Goal: Information Seeking & Learning: Check status

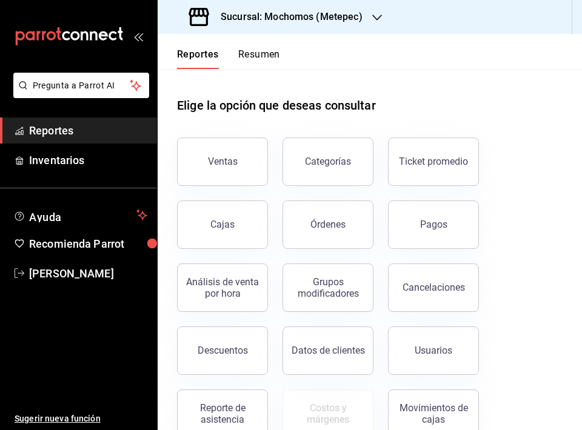
click at [237, 13] on h3 "Sucursal: Mochomos (Metepec)" at bounding box center [287, 17] width 152 height 15
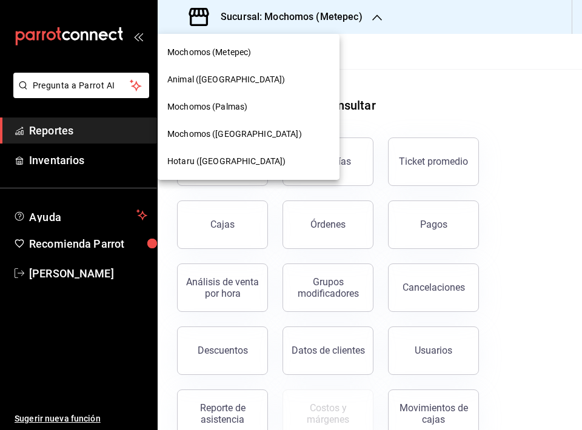
click at [231, 135] on span "Mochomos ([GEOGRAPHIC_DATA])" at bounding box center [234, 134] width 135 height 13
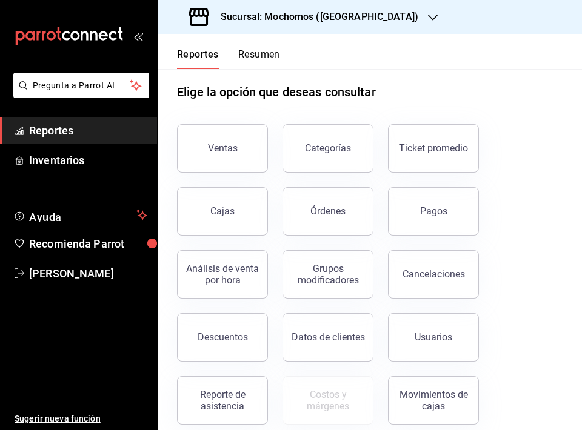
scroll to position [16, 0]
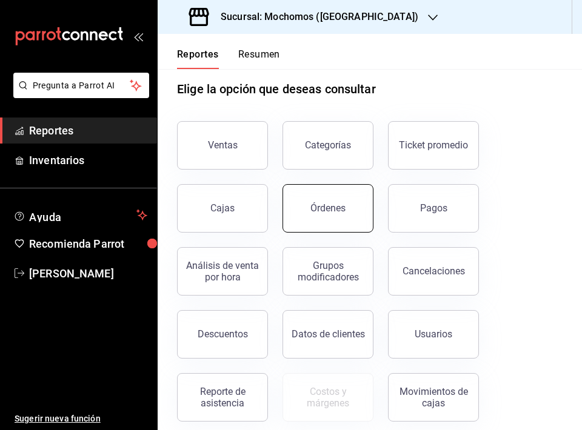
click at [333, 214] on button "Órdenes" at bounding box center [327, 208] width 91 height 48
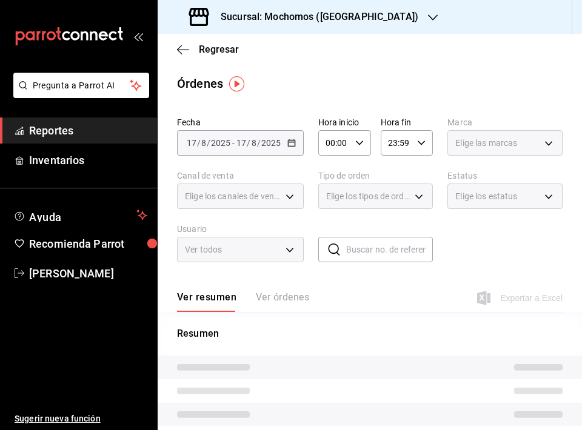
click at [292, 301] on div "Ver resumen Ver órdenes" at bounding box center [243, 302] width 132 height 21
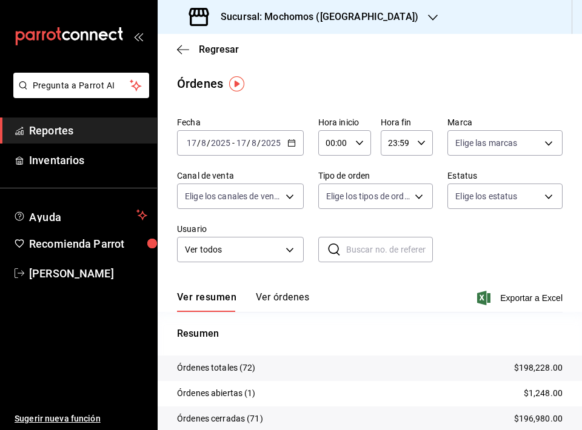
click at [292, 299] on button "Ver órdenes" at bounding box center [282, 302] width 53 height 21
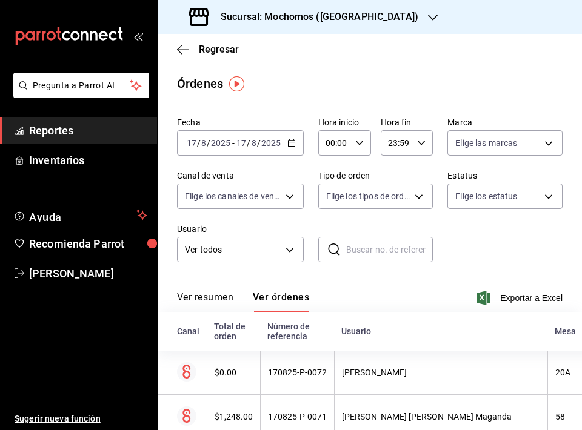
click at [288, 141] on icon "button" at bounding box center [291, 143] width 8 height 8
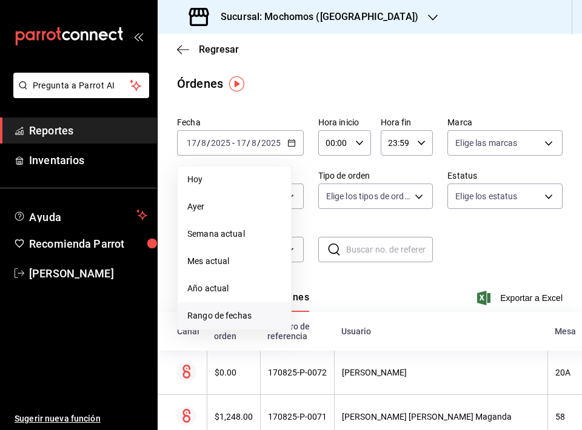
click at [233, 318] on span "Rango de fechas" at bounding box center [234, 316] width 94 height 13
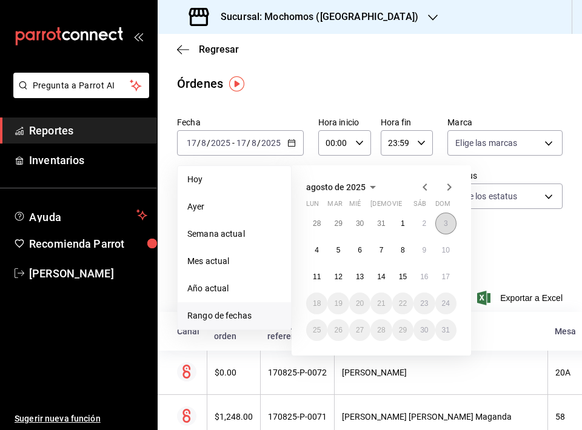
click at [444, 227] on abbr "3" at bounding box center [446, 223] width 4 height 8
click at [399, 281] on button "15" at bounding box center [402, 277] width 21 height 22
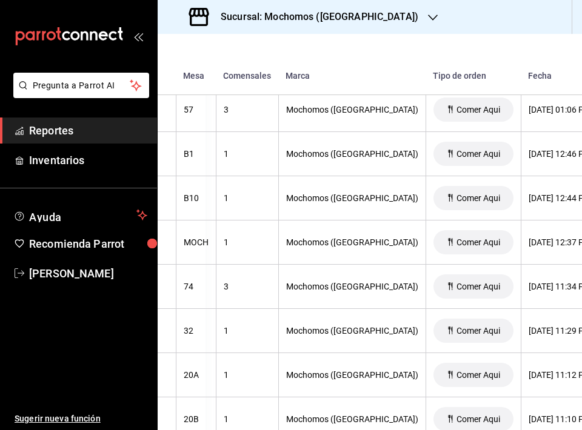
scroll to position [8816, 376]
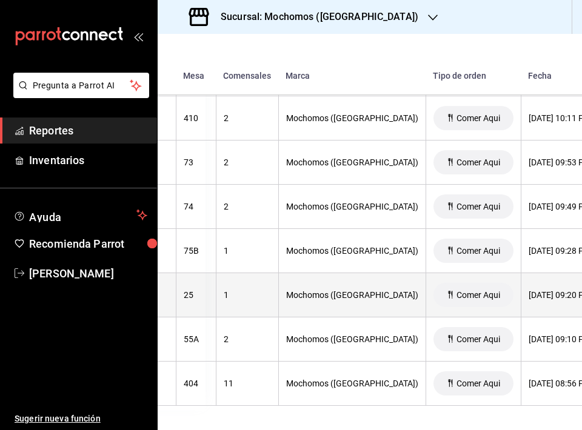
click at [521, 312] on th "[DATE] 09:20 PM" at bounding box center [560, 295] width 78 height 44
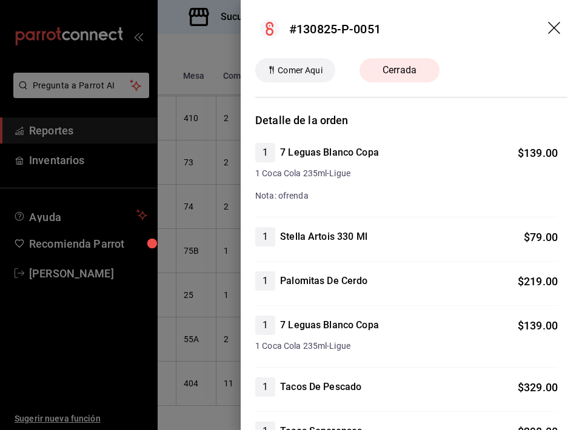
click at [546, 22] on header "#130825-P-0051" at bounding box center [411, 29] width 341 height 58
click at [550, 28] on icon "drag" at bounding box center [555, 29] width 15 height 15
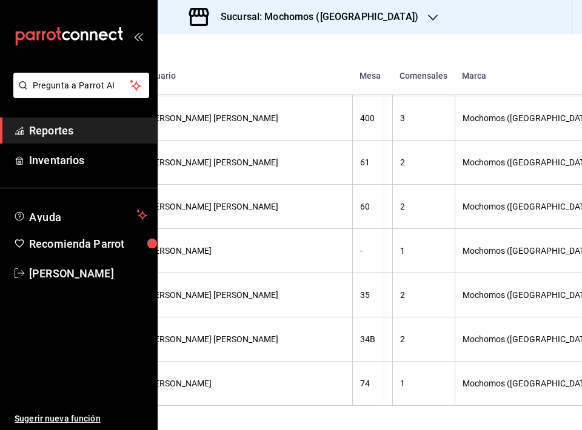
scroll to position [13240, 198]
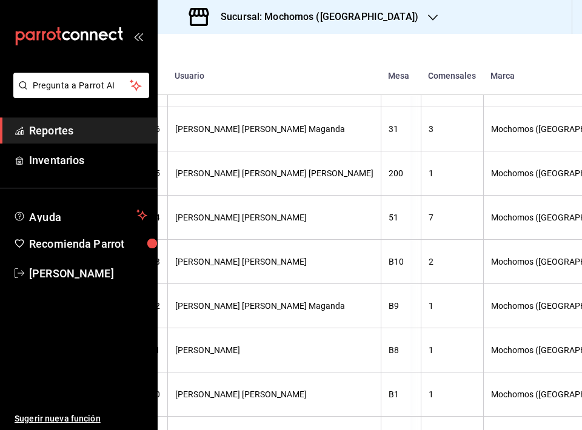
scroll to position [39406, 172]
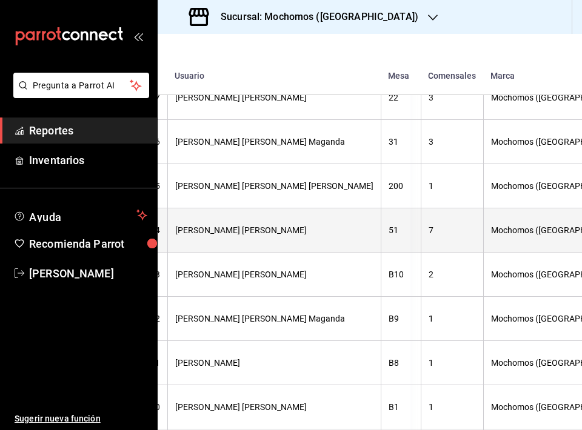
click at [421, 237] on th "7" at bounding box center [452, 230] width 62 height 44
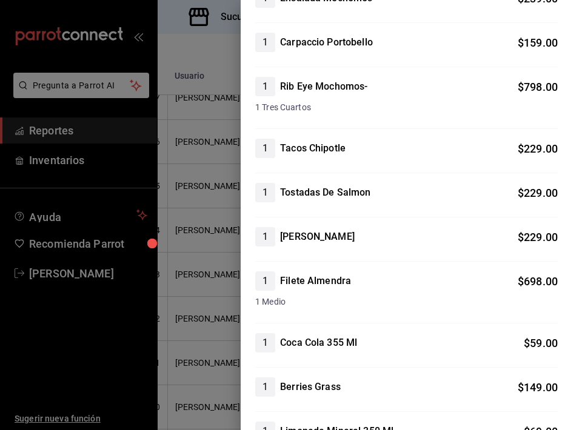
scroll to position [1013, 0]
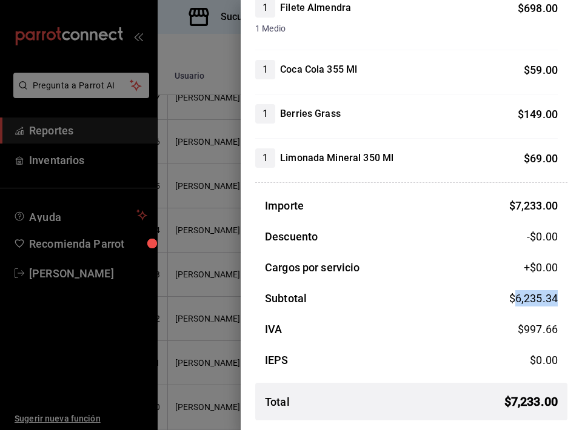
drag, startPoint x: 561, startPoint y: 298, endPoint x: 516, endPoint y: 299, distance: 44.9
click at [516, 299] on div "Subtotal $ 6,235.34" at bounding box center [411, 298] width 312 height 16
copy span "6,235.34"
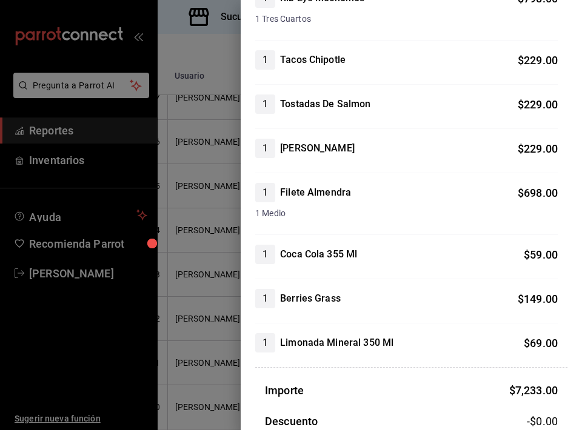
scroll to position [516, 0]
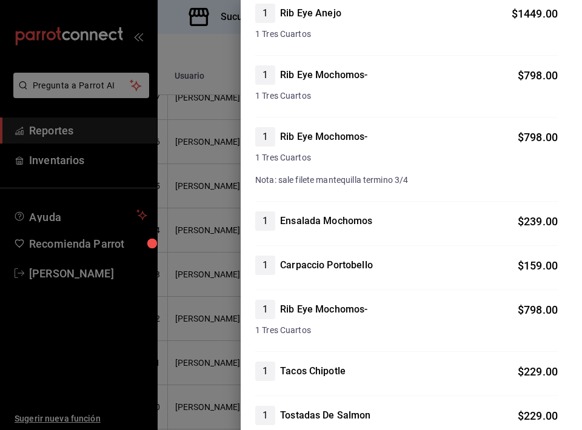
click at [242, 173] on div "Detalle de la orden 1 Berries Grass $ 149.00 Nota: sin hielo 1 Limonada Mineral…" at bounding box center [411, 261] width 341 height 1331
click at [225, 191] on div at bounding box center [291, 215] width 582 height 430
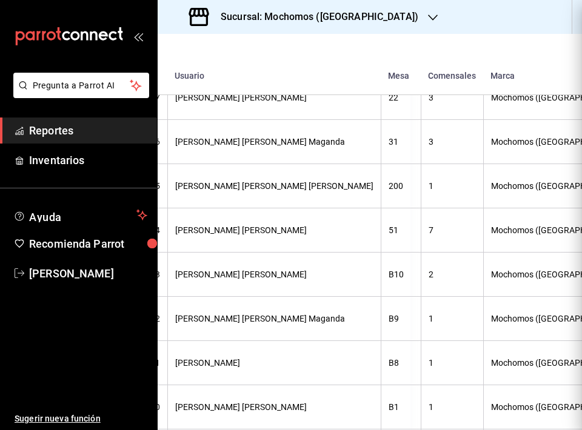
scroll to position [0, 0]
drag, startPoint x: 201, startPoint y: 222, endPoint x: 343, endPoint y: 171, distance: 150.7
click at [201, 222] on div at bounding box center [291, 215] width 582 height 430
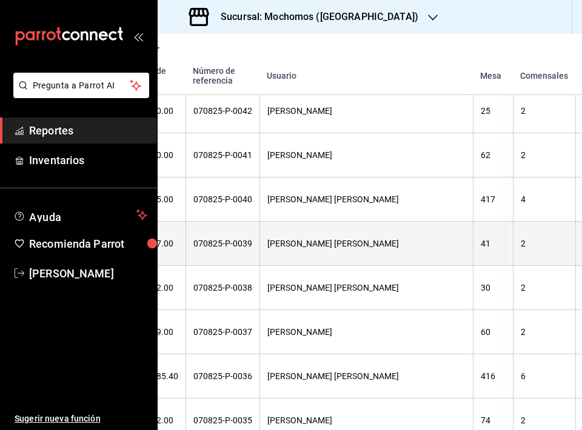
scroll to position [28908, 92]
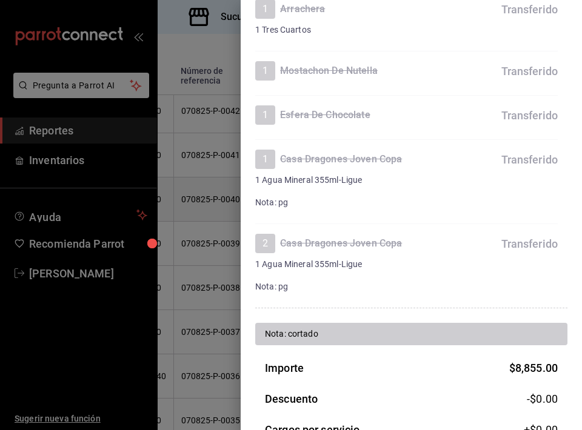
scroll to position [3089, 0]
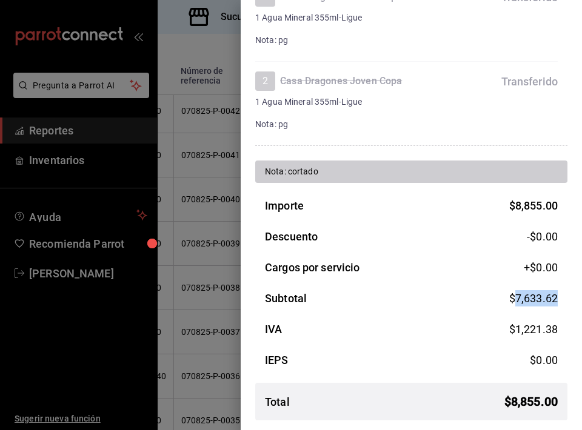
drag, startPoint x: 562, startPoint y: 299, endPoint x: 515, endPoint y: 299, distance: 46.7
click at [515, 299] on div "Subtotal $ 7,633.62" at bounding box center [411, 298] width 312 height 16
copy span "7,633.62"
click at [197, 229] on div at bounding box center [291, 215] width 582 height 430
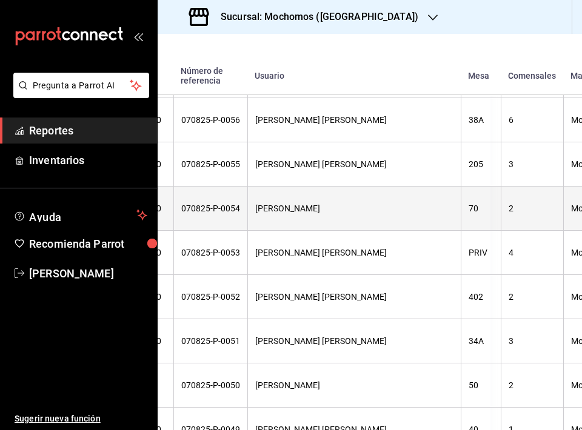
scroll to position [28280, 381]
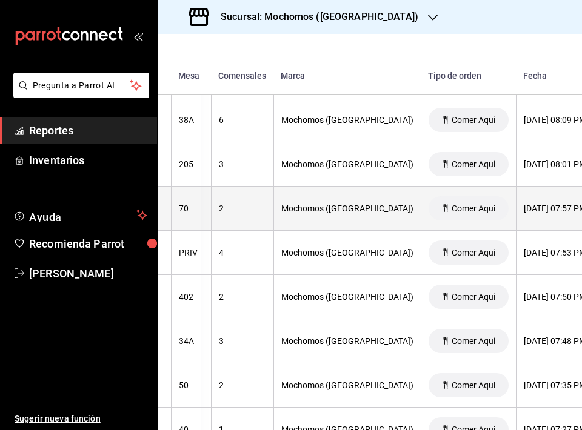
click at [516, 218] on th "[DATE] 07:57 PM" at bounding box center [555, 209] width 78 height 44
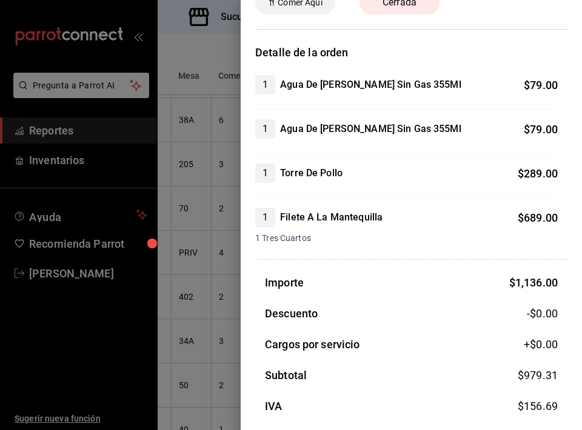
scroll to position [145, 0]
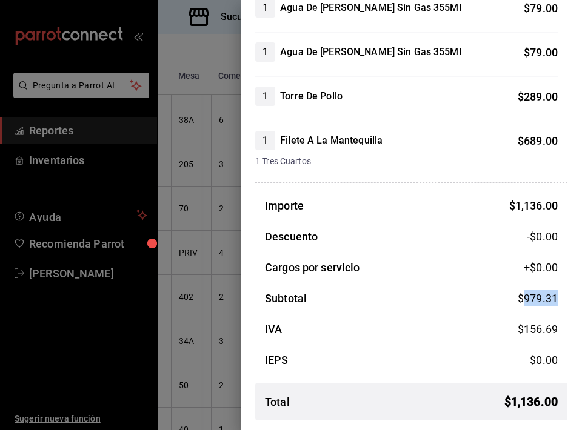
drag, startPoint x: 559, startPoint y: 301, endPoint x: 525, endPoint y: 302, distance: 34.0
click at [525, 302] on div "Subtotal $ 979.31" at bounding box center [411, 298] width 312 height 16
copy span "979.31"
click at [201, 205] on div at bounding box center [291, 215] width 582 height 430
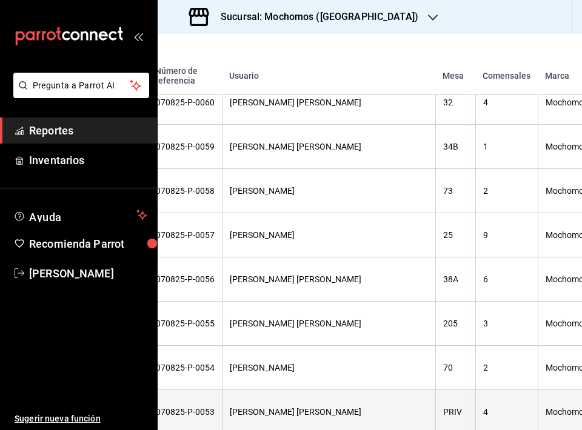
scroll to position [28120, 119]
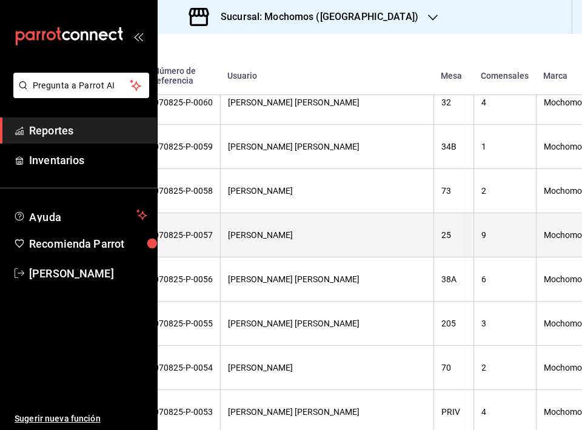
click at [481, 239] on div "9" at bounding box center [504, 235] width 47 height 10
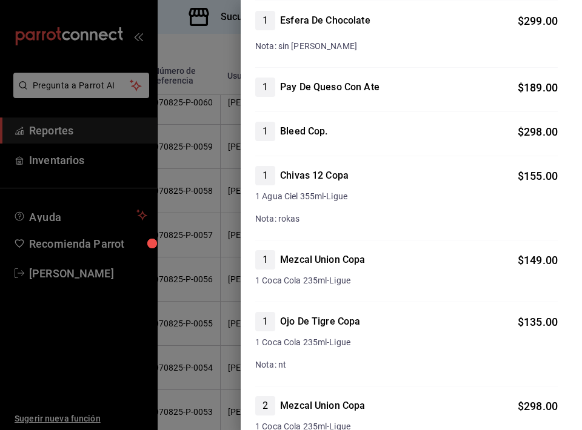
scroll to position [2738, 0]
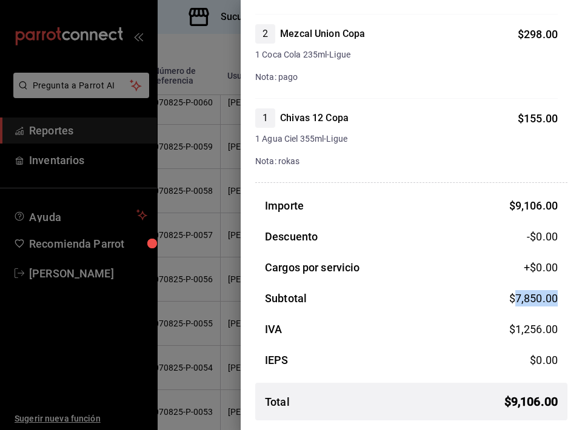
drag, startPoint x: 559, startPoint y: 302, endPoint x: 515, endPoint y: 302, distance: 43.6
click at [515, 302] on div "Subtotal $ 7,850.00" at bounding box center [411, 298] width 312 height 16
copy span "7,850.00"
click at [222, 116] on div at bounding box center [291, 215] width 582 height 430
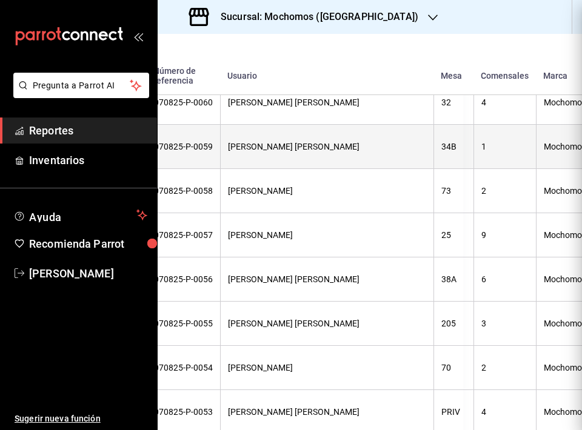
scroll to position [0, 0]
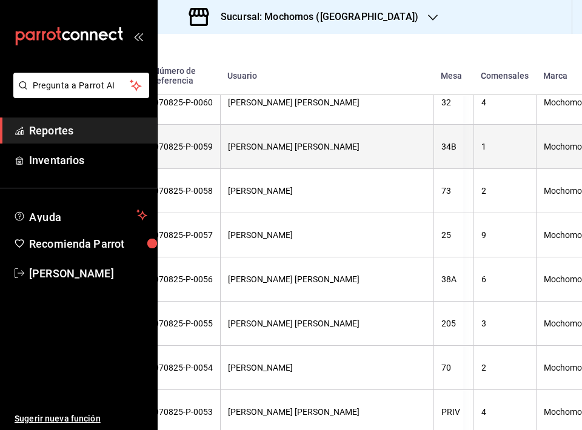
click at [220, 162] on th "[PERSON_NAME] [PERSON_NAME]" at bounding box center [326, 147] width 213 height 44
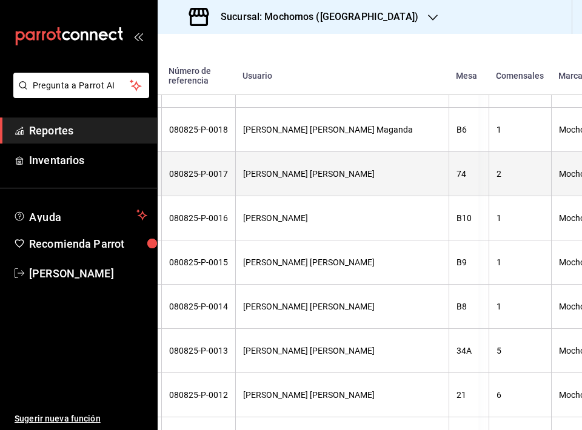
scroll to position [26412, 116]
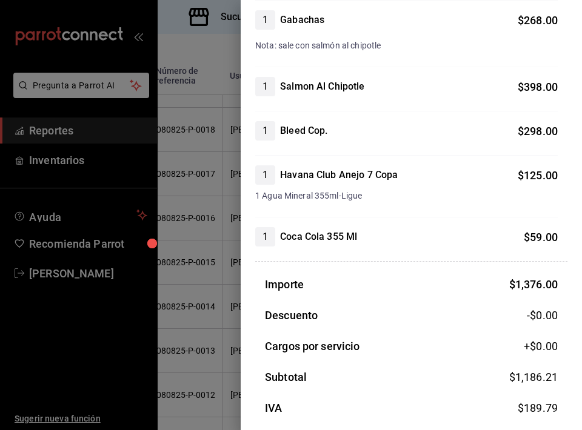
scroll to position [322, 0]
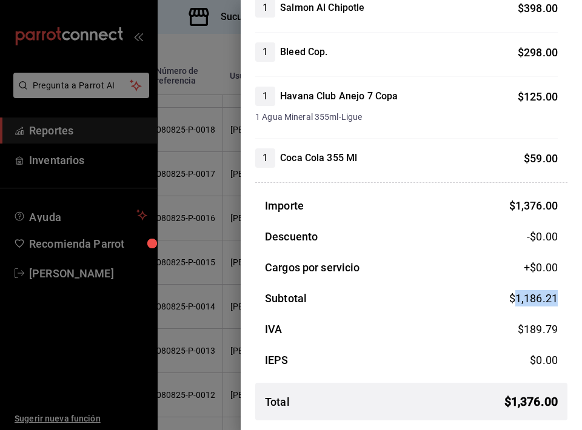
drag, startPoint x: 556, startPoint y: 298, endPoint x: 515, endPoint y: 303, distance: 40.9
click at [515, 303] on span "$ 1,186.21" at bounding box center [533, 298] width 48 height 13
copy span "1,186.21"
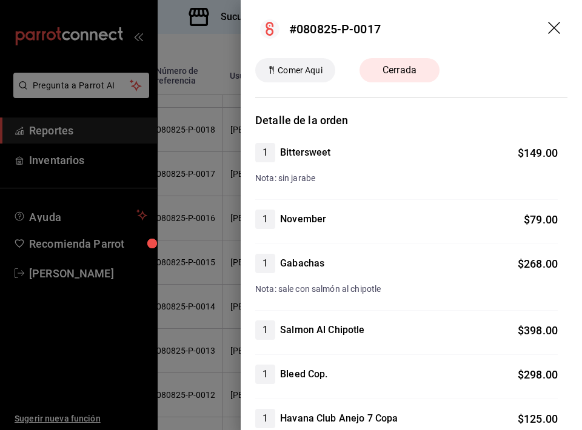
click at [558, 28] on icon "drag" at bounding box center [555, 29] width 15 height 15
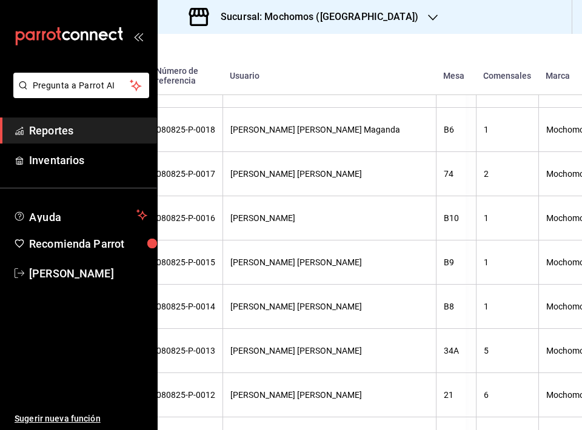
click at [224, 23] on h3 "Sucursal: Mochomos ([GEOGRAPHIC_DATA])" at bounding box center [314, 17] width 207 height 15
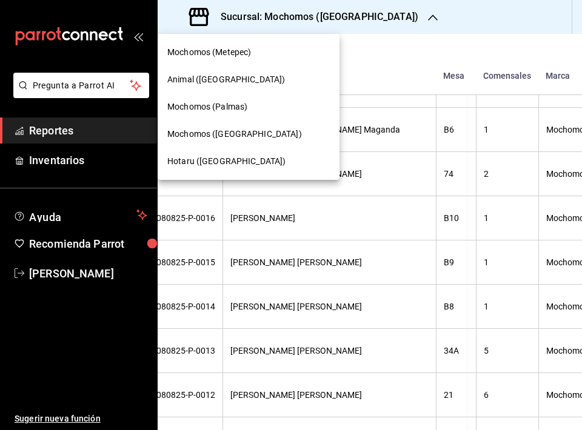
click at [448, 82] on div at bounding box center [291, 215] width 582 height 430
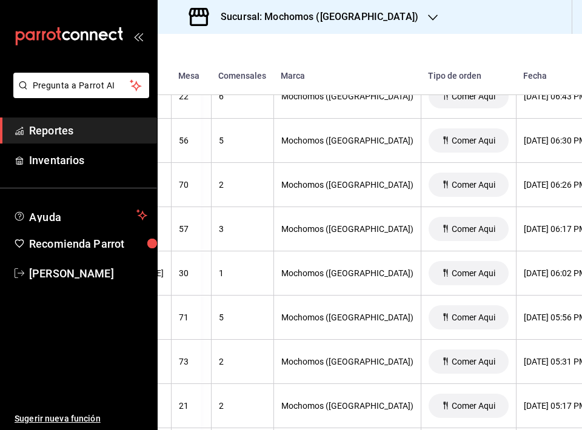
scroll to position [11840, 381]
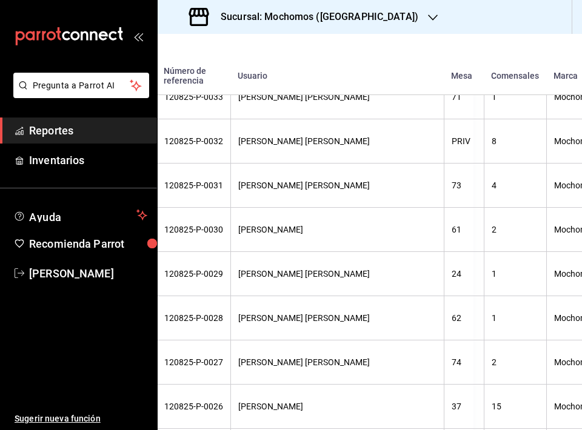
scroll to position [11399, 108]
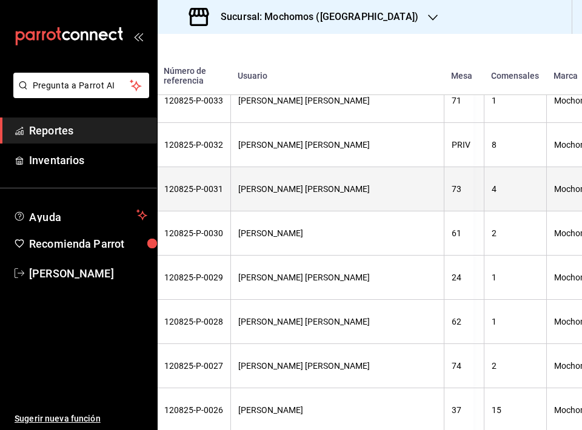
drag, startPoint x: 463, startPoint y: 167, endPoint x: 459, endPoint y: 211, distance: 43.8
click at [459, 211] on tr "$5,541.00 120825-P-0031 [PERSON_NAME] [PERSON_NAME] 73 4 Mochomos ([GEOGRAPHIC_…" at bounding box center [511, 189] width 924 height 44
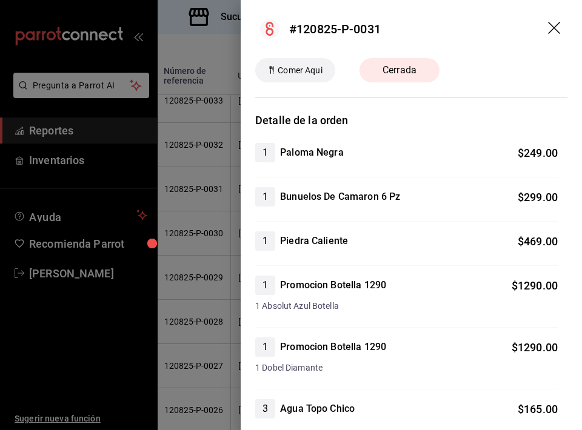
click at [568, 22] on header "#120825-P-0031" at bounding box center [411, 29] width 341 height 58
click at [559, 23] on icon "drag" at bounding box center [555, 29] width 15 height 15
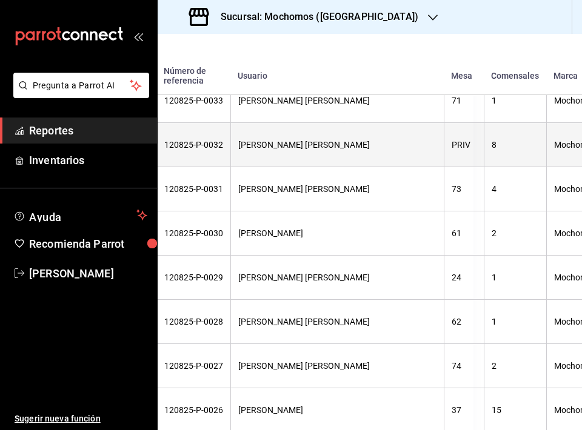
click at [484, 139] on th "8" at bounding box center [515, 145] width 62 height 44
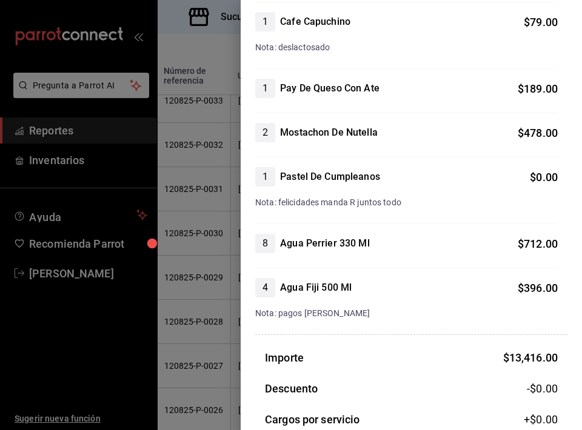
scroll to position [1630, 0]
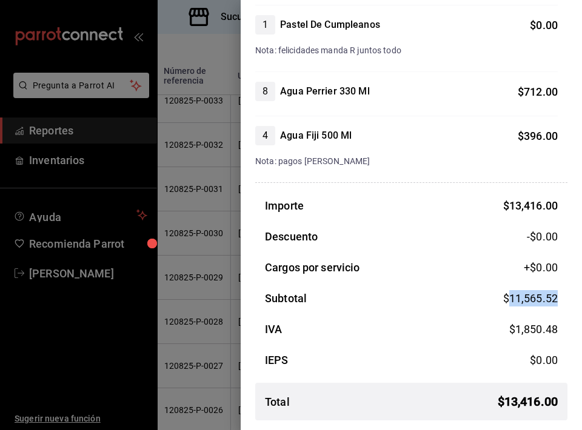
drag, startPoint x: 564, startPoint y: 304, endPoint x: 508, endPoint y: 303, distance: 55.2
click at [508, 303] on div "Subtotal $ 11,565.52" at bounding box center [411, 298] width 312 height 16
copy span "11,565.52"
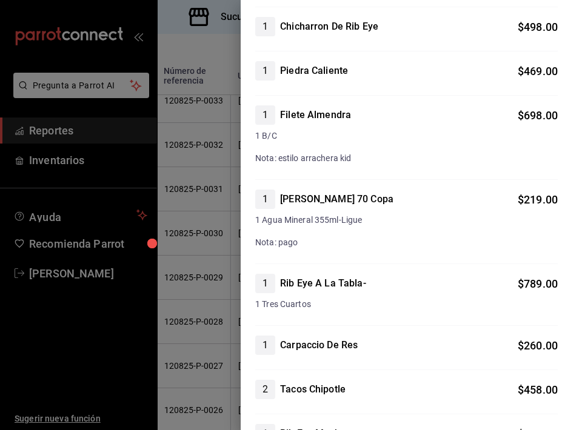
scroll to position [0, 0]
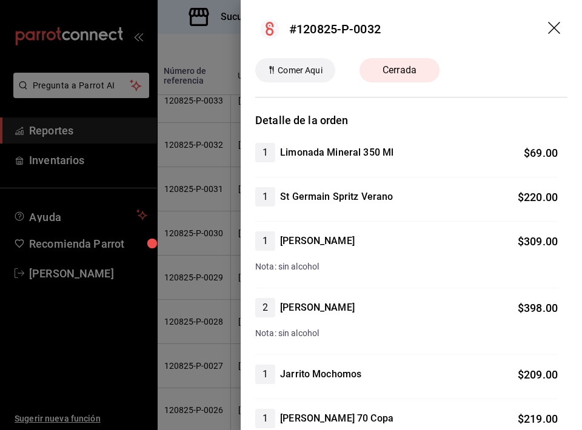
click at [544, 30] on header "#120825-P-0032" at bounding box center [411, 29] width 341 height 58
click at [549, 30] on icon "drag" at bounding box center [555, 29] width 15 height 15
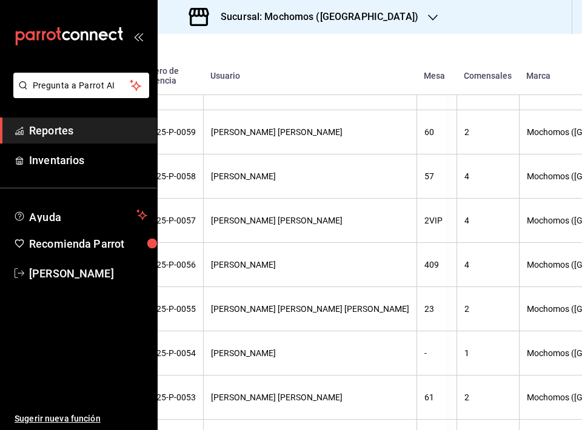
scroll to position [2785, 0]
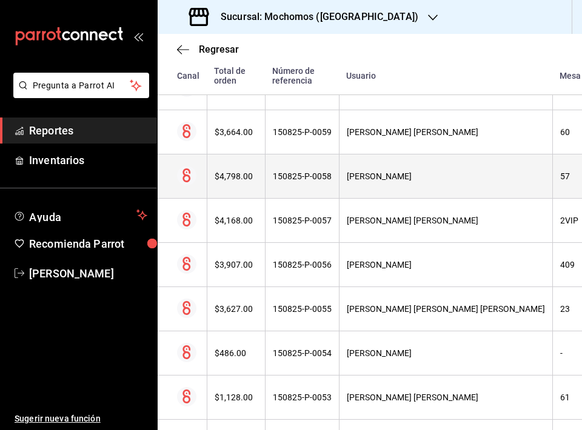
click at [552, 188] on th "57" at bounding box center [572, 177] width 40 height 44
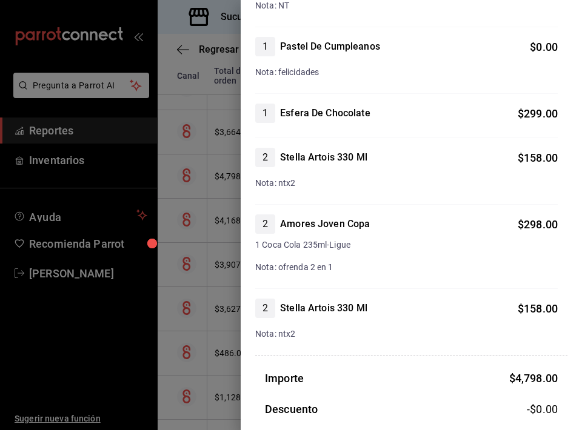
scroll to position [947, 0]
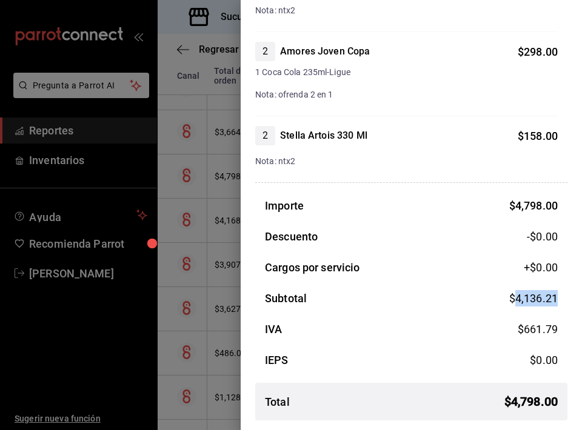
drag, startPoint x: 561, startPoint y: 296, endPoint x: 518, endPoint y: 299, distance: 43.8
click at [518, 299] on div "Subtotal $ 4,136.21" at bounding box center [411, 298] width 312 height 16
copy span "4,136.21"
click at [214, 223] on div at bounding box center [291, 215] width 582 height 430
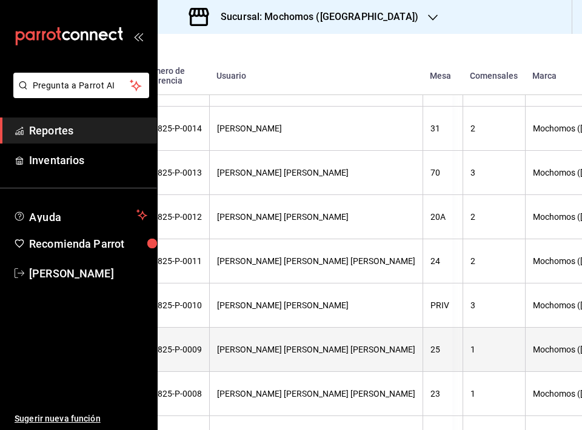
scroll to position [4779, 0]
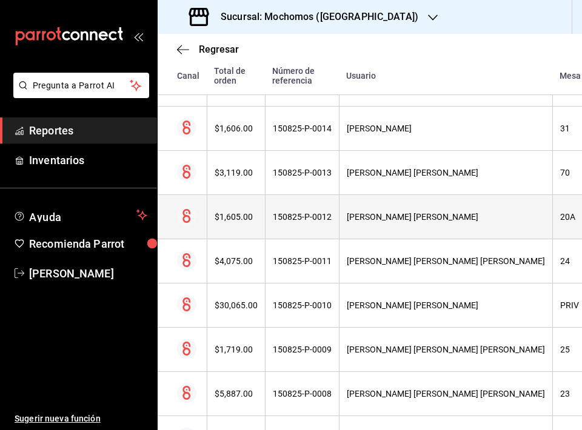
click at [552, 232] on th "20A" at bounding box center [572, 217] width 40 height 44
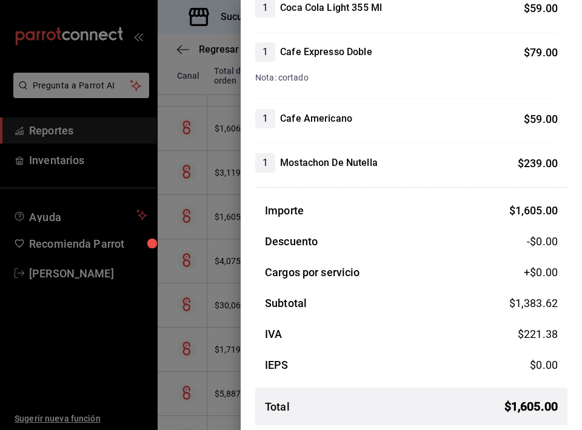
scroll to position [571, 0]
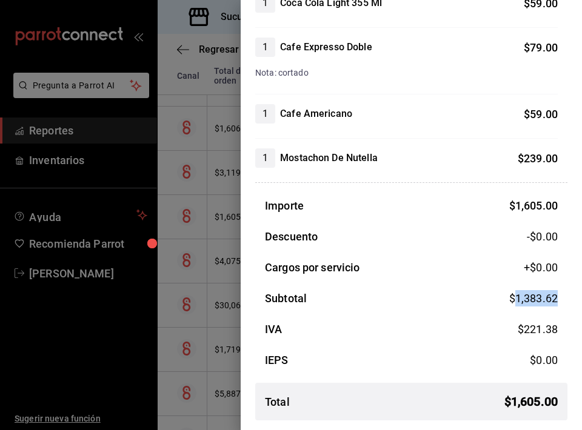
drag, startPoint x: 562, startPoint y: 300, endPoint x: 515, endPoint y: 302, distance: 47.3
click at [515, 302] on div "Subtotal $ 1,383.62" at bounding box center [411, 298] width 312 height 16
click at [555, 230] on span "-$0.00" at bounding box center [542, 236] width 31 height 16
drag, startPoint x: 563, startPoint y: 305, endPoint x: 516, endPoint y: 304, distance: 46.7
click at [516, 304] on div "Subtotal $ 1,383.62" at bounding box center [411, 298] width 312 height 16
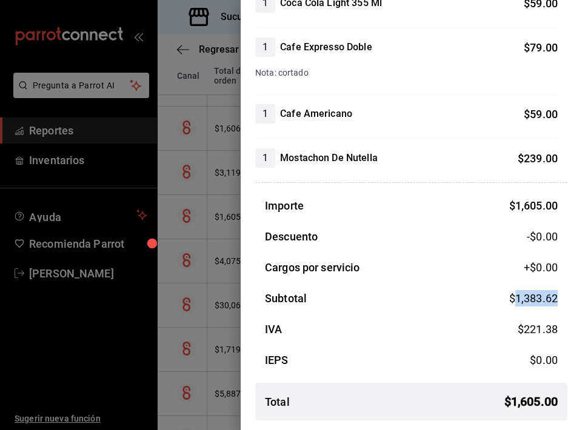
copy span "1,383.62"
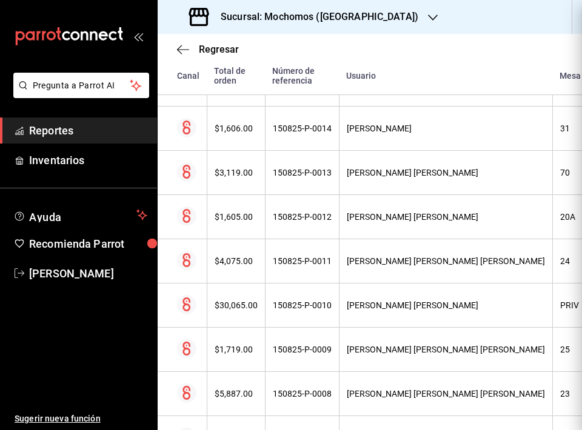
scroll to position [0, 0]
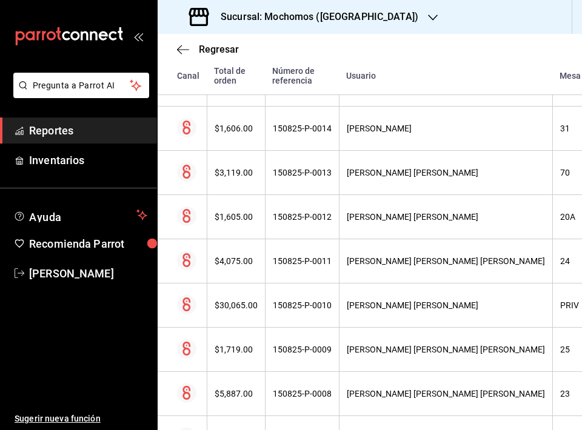
click at [219, 58] on div "Regresar" at bounding box center [370, 49] width 424 height 31
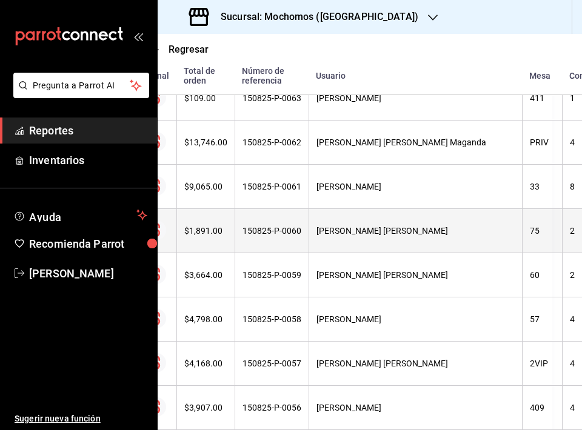
scroll to position [2607, 30]
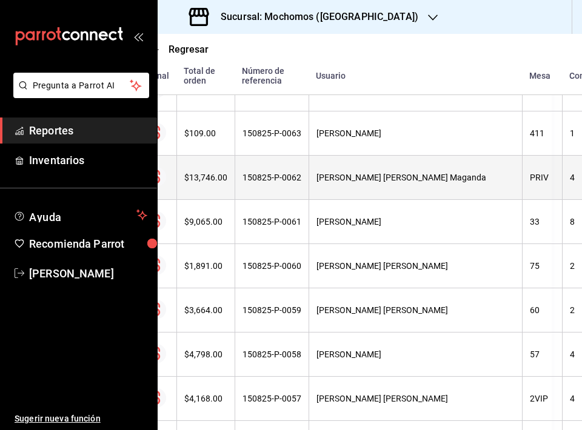
click at [522, 167] on th "PRIV" at bounding box center [542, 178] width 40 height 44
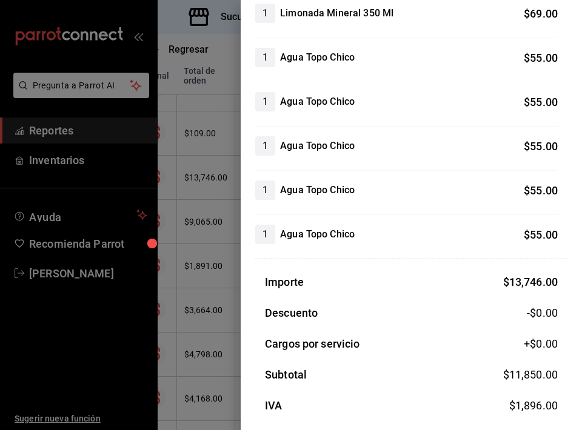
scroll to position [2460, 0]
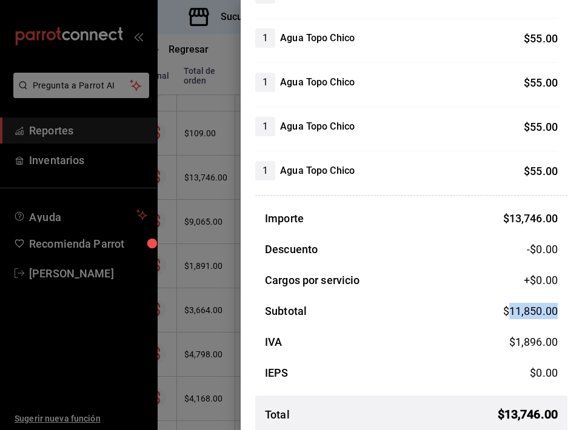
drag, startPoint x: 567, startPoint y: 305, endPoint x: 510, endPoint y: 304, distance: 56.4
click at [510, 304] on div "Subtotal $ 11,850.00" at bounding box center [411, 311] width 312 height 16
copy span "11,850.00"
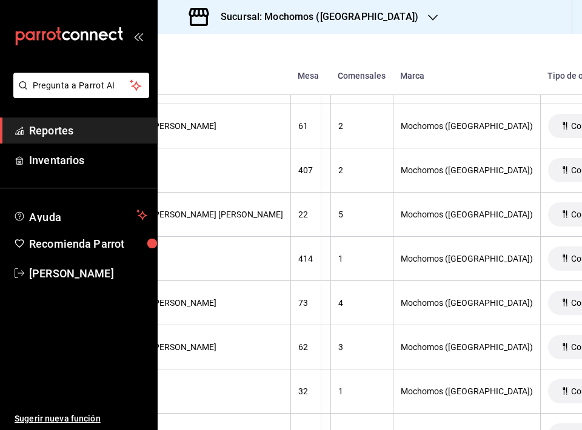
scroll to position [1817, 262]
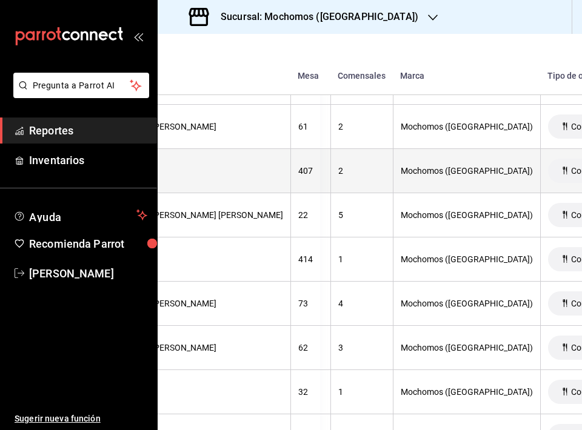
click at [393, 178] on th "Mochomos ([GEOGRAPHIC_DATA])" at bounding box center [466, 171] width 147 height 44
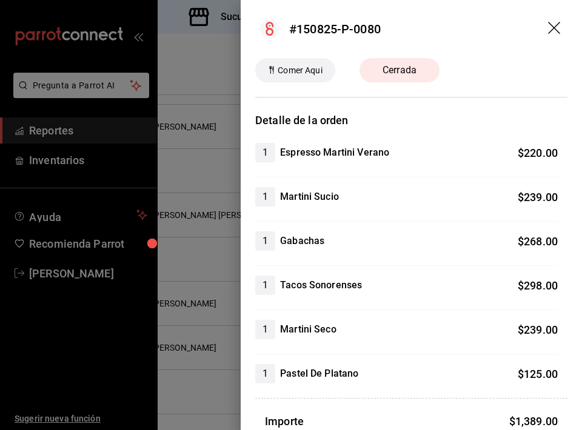
scroll to position [216, 0]
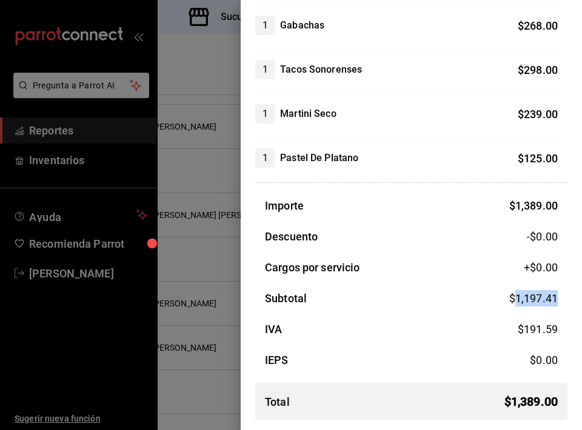
drag, startPoint x: 558, startPoint y: 301, endPoint x: 517, endPoint y: 301, distance: 41.2
click at [517, 301] on div "Subtotal $ 1,197.41" at bounding box center [411, 298] width 312 height 16
copy span "1,197.41"
click at [200, 241] on div at bounding box center [291, 215] width 582 height 430
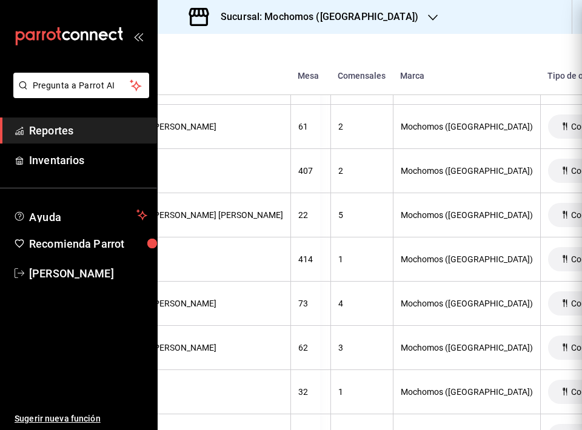
scroll to position [0, 0]
click at [231, 242] on div at bounding box center [291, 215] width 582 height 430
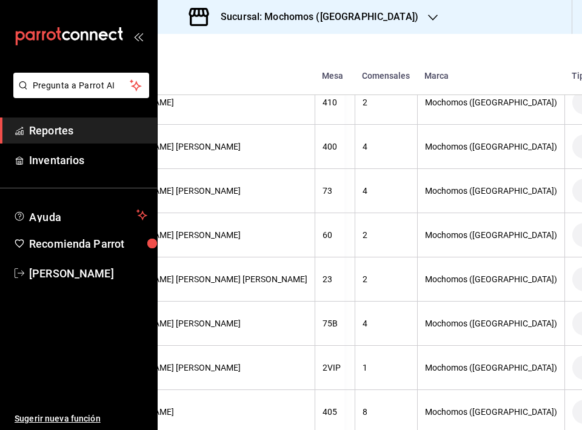
scroll to position [1045, 381]
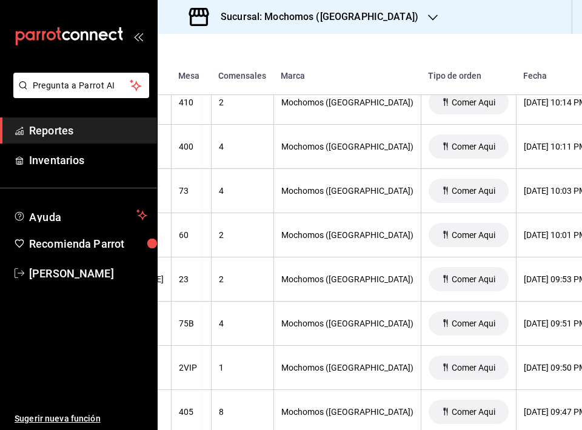
click at [516, 285] on th "[DATE] 09:53 PM" at bounding box center [555, 280] width 78 height 44
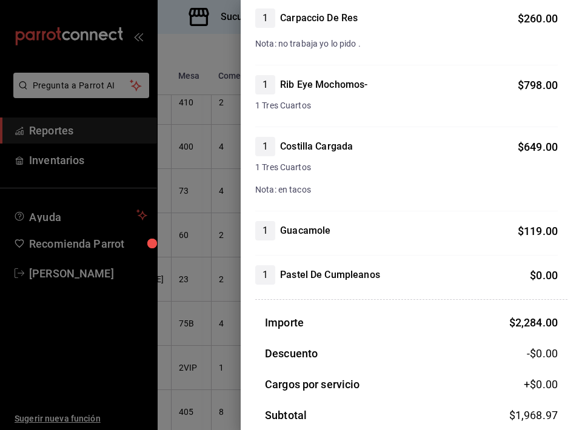
scroll to position [340, 0]
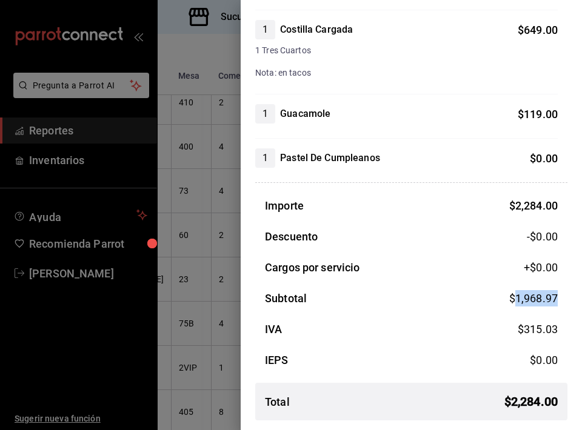
drag, startPoint x: 565, startPoint y: 302, endPoint x: 516, endPoint y: 304, distance: 49.1
click at [516, 304] on div "Subtotal $ 1,968.97" at bounding box center [411, 298] width 312 height 16
click at [219, 195] on div at bounding box center [291, 215] width 582 height 430
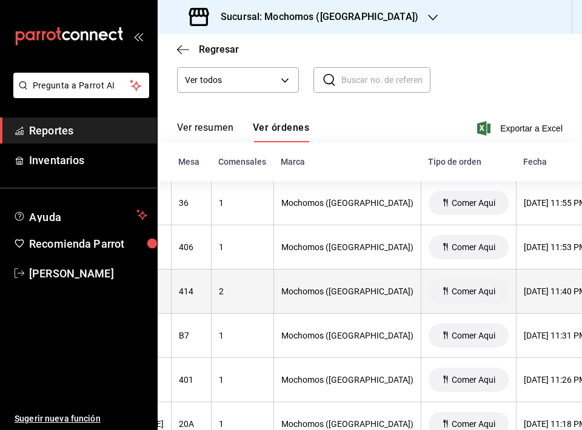
scroll to position [0, 0]
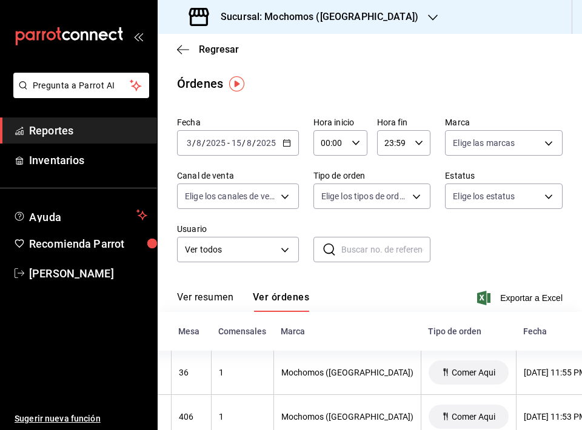
click at [224, 145] on input "2025" at bounding box center [215, 143] width 21 height 10
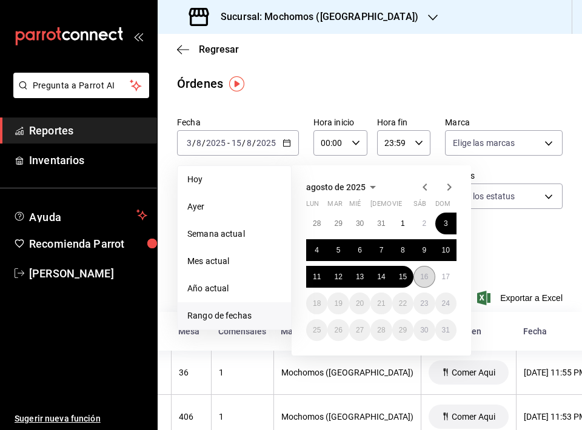
click at [421, 281] on button "16" at bounding box center [423, 277] width 21 height 22
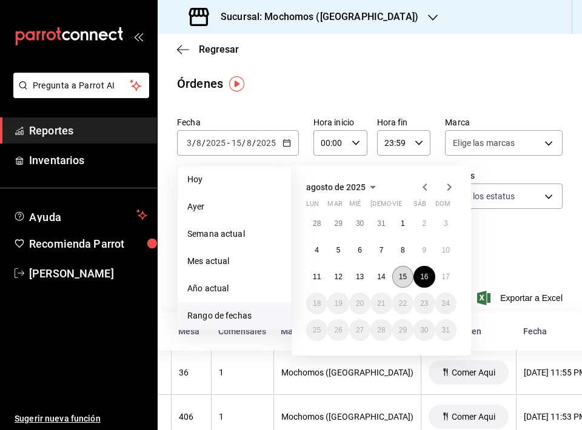
click at [399, 273] on abbr "15" at bounding box center [403, 277] width 8 height 8
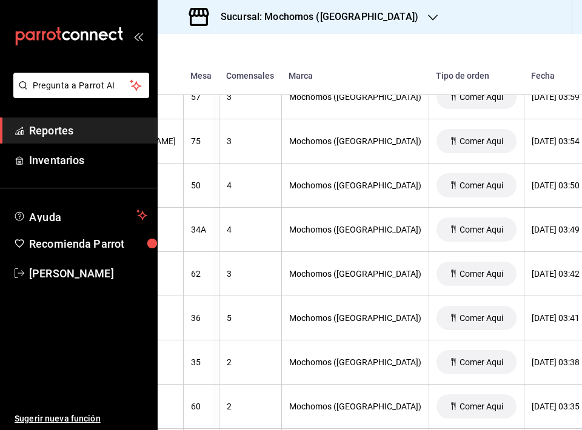
scroll to position [4392, 369]
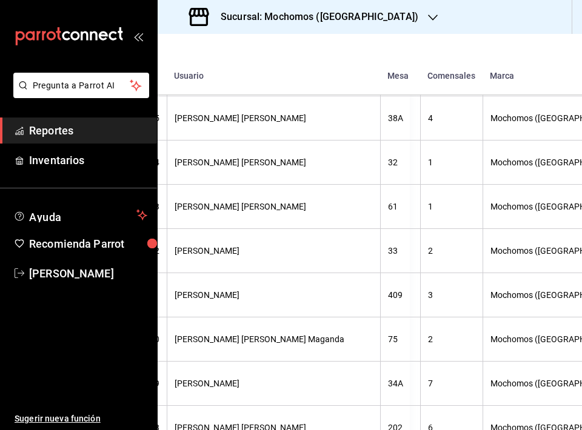
scroll to position [9259, 172]
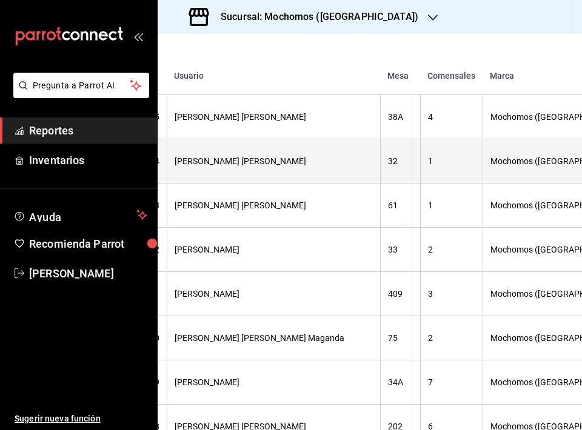
click at [490, 166] on div "Mochomos ([GEOGRAPHIC_DATA])" at bounding box center [556, 161] width 132 height 10
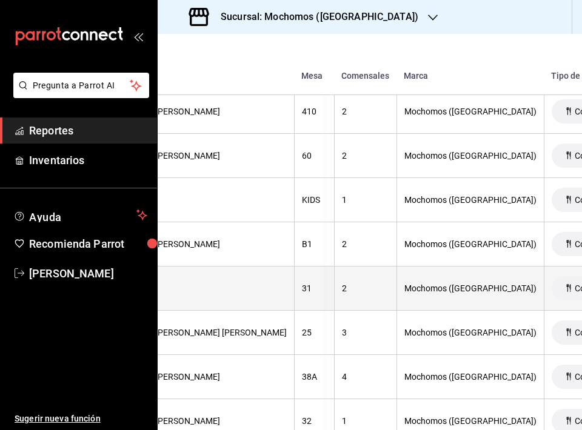
scroll to position [8999, 254]
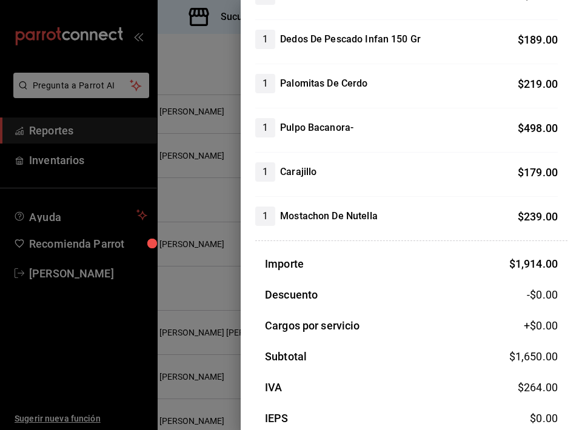
scroll to position [451, 0]
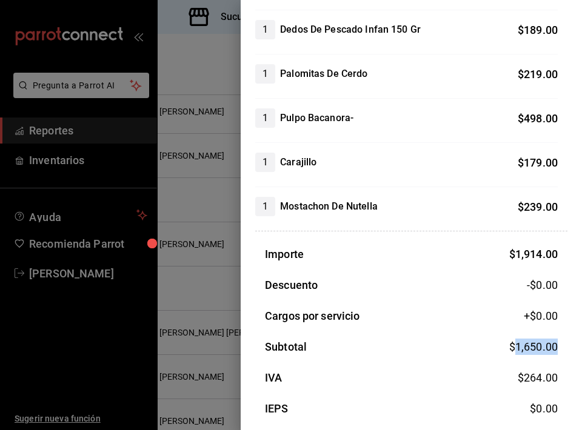
drag, startPoint x: 559, startPoint y: 353, endPoint x: 516, endPoint y: 352, distance: 43.0
click at [516, 352] on div "Subtotal $ 1,650.00" at bounding box center [411, 347] width 312 height 16
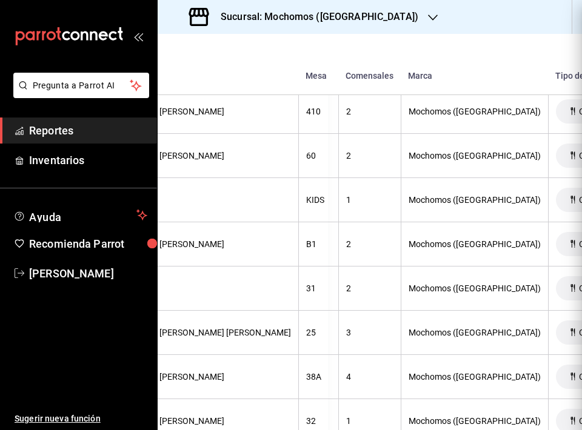
scroll to position [0, 0]
